Goal: Transaction & Acquisition: Purchase product/service

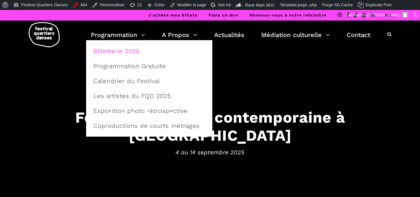
click at [110, 50] on link "Billetterie 2025" at bounding box center [149, 51] width 119 height 14
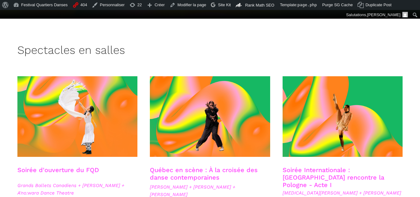
scroll to position [187, 0]
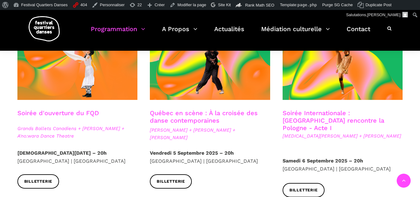
click at [180, 131] on span "Ivanie Aubin-Malo + Zachary Bastille + Pauline Berndsen Danse" at bounding box center [210, 133] width 120 height 15
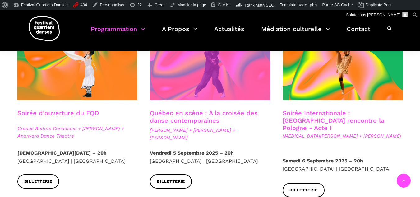
click at [182, 98] on span at bounding box center [210, 59] width 120 height 81
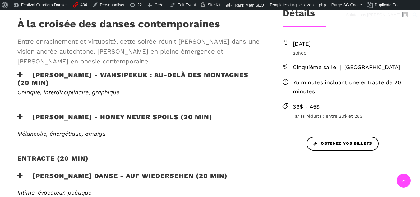
scroll to position [218, 0]
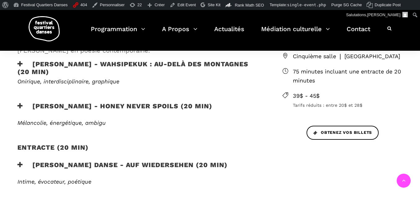
click at [106, 62] on h3 "[PERSON_NAME] - WAHSIPEKUK : Au-delà des montagnes (20 min)" at bounding box center [139, 68] width 245 height 16
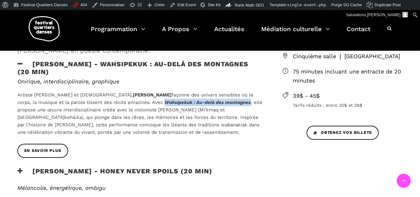
drag, startPoint x: 124, startPoint y: 101, endPoint x: 209, endPoint y: 100, distance: 85.5
click at [209, 100] on icon "Wahsipekuk : Au-delà des montagnes" at bounding box center [207, 102] width 86 height 6
copy icon "Wahsipekuk : Au-delà des montagnes"
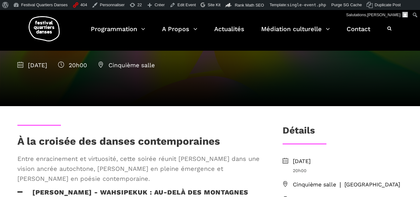
scroll to position [0, 0]
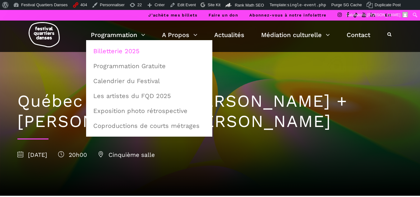
click at [116, 55] on link "Billetterie 2025" at bounding box center [149, 51] width 119 height 14
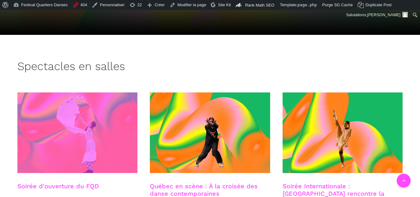
scroll to position [155, 0]
